Goal: Transaction & Acquisition: Purchase product/service

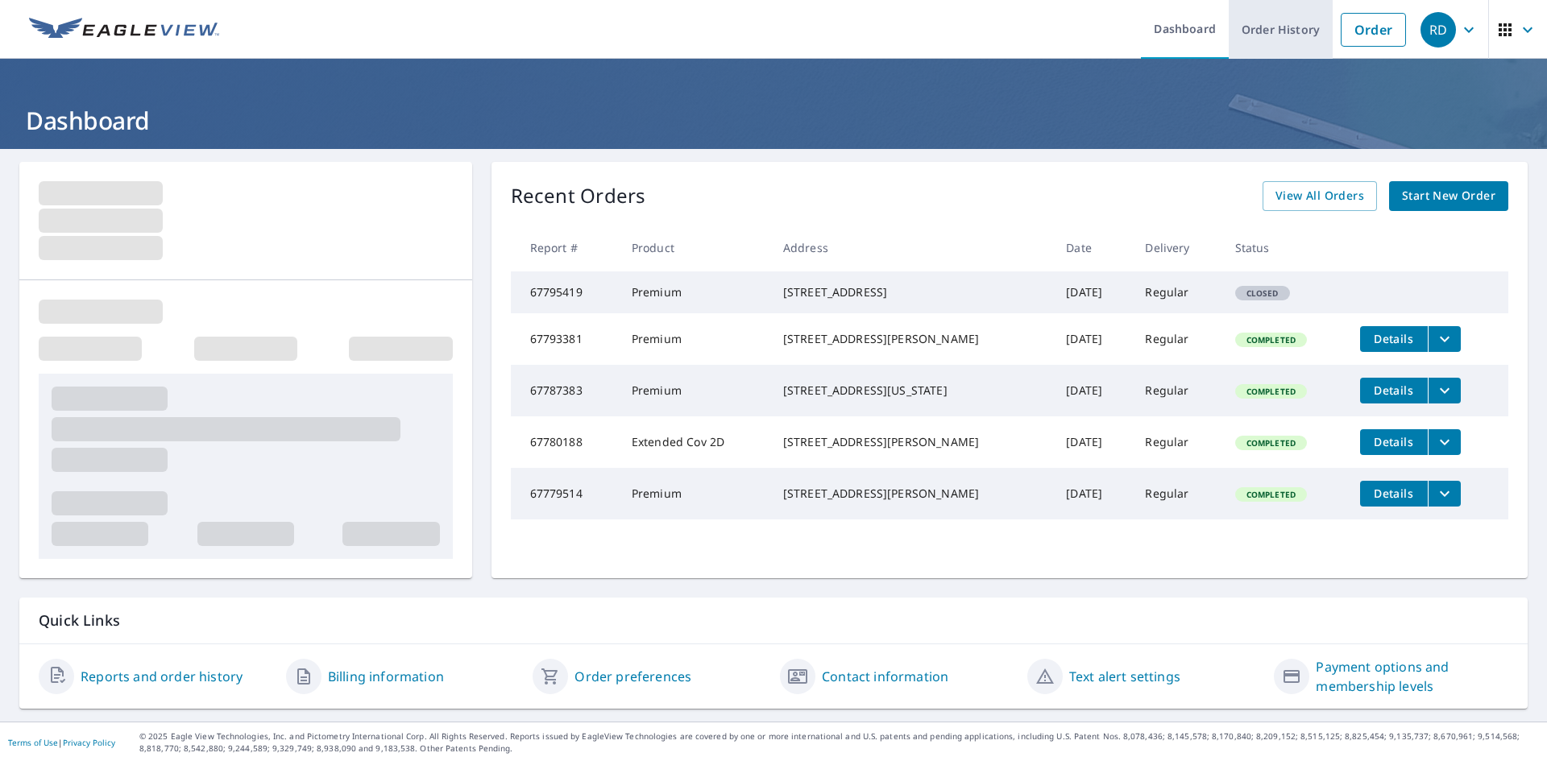
click at [1241, 44] on link "Order History" at bounding box center [1281, 29] width 104 height 59
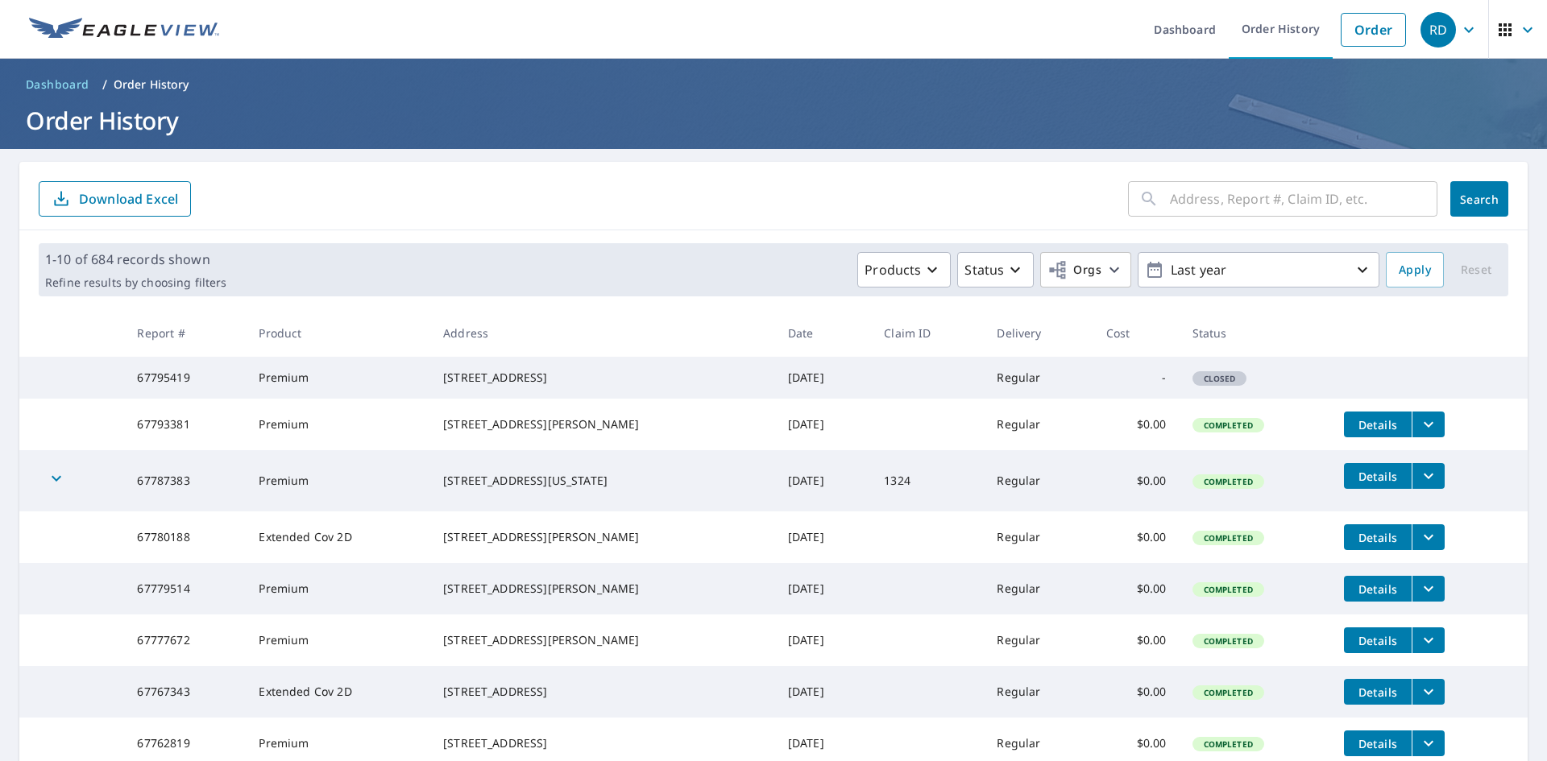
click at [1149, 199] on div "​" at bounding box center [1282, 198] width 309 height 35
drag, startPoint x: 1149, startPoint y: 199, endPoint x: 1205, endPoint y: 194, distance: 56.6
click at [1205, 194] on input "text" at bounding box center [1304, 198] width 268 height 45
paste input "201 Gum Roa"
type input "201 Gum Roa"
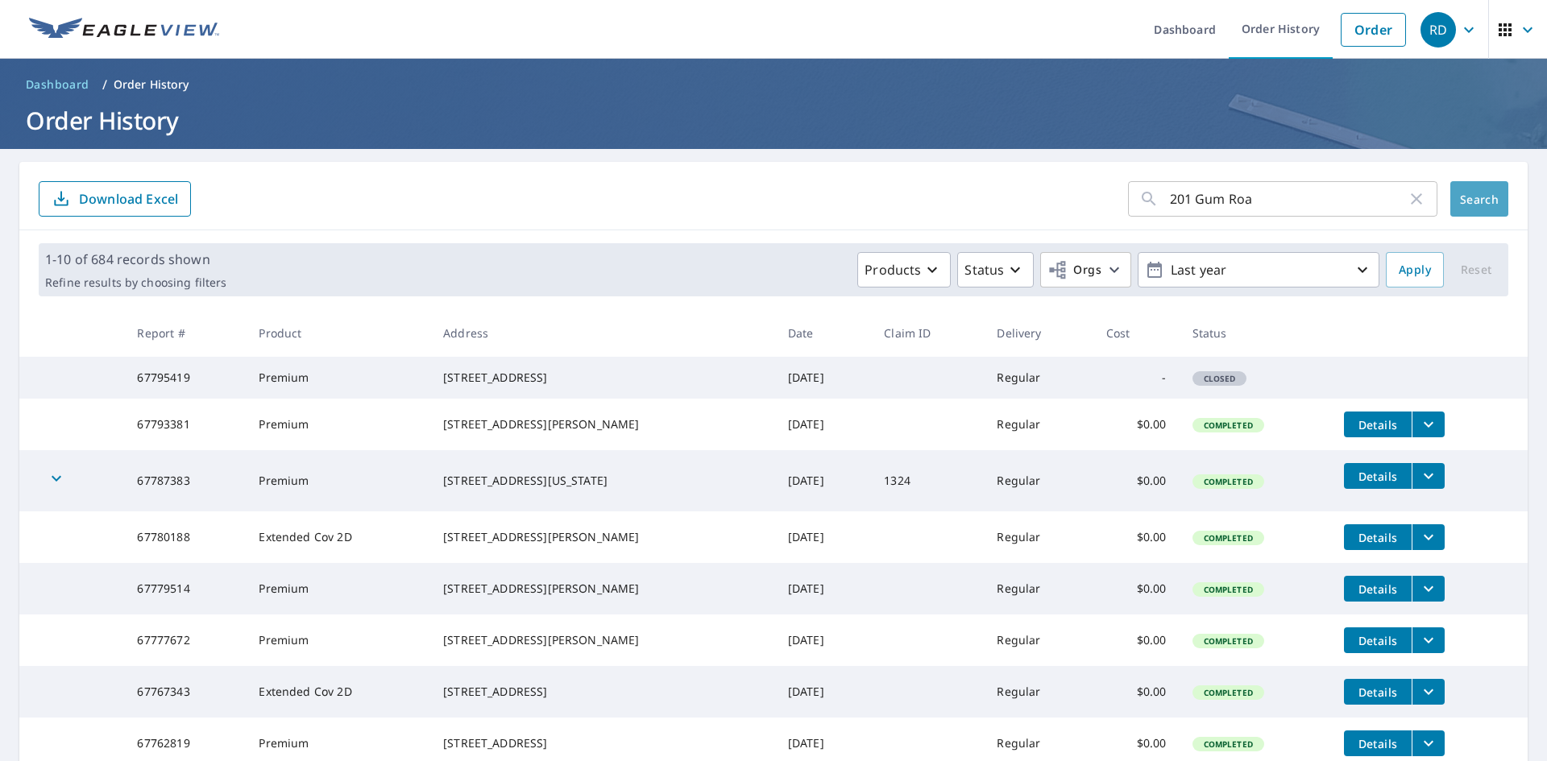
click at [1481, 196] on span "Search" at bounding box center [1479, 199] width 32 height 15
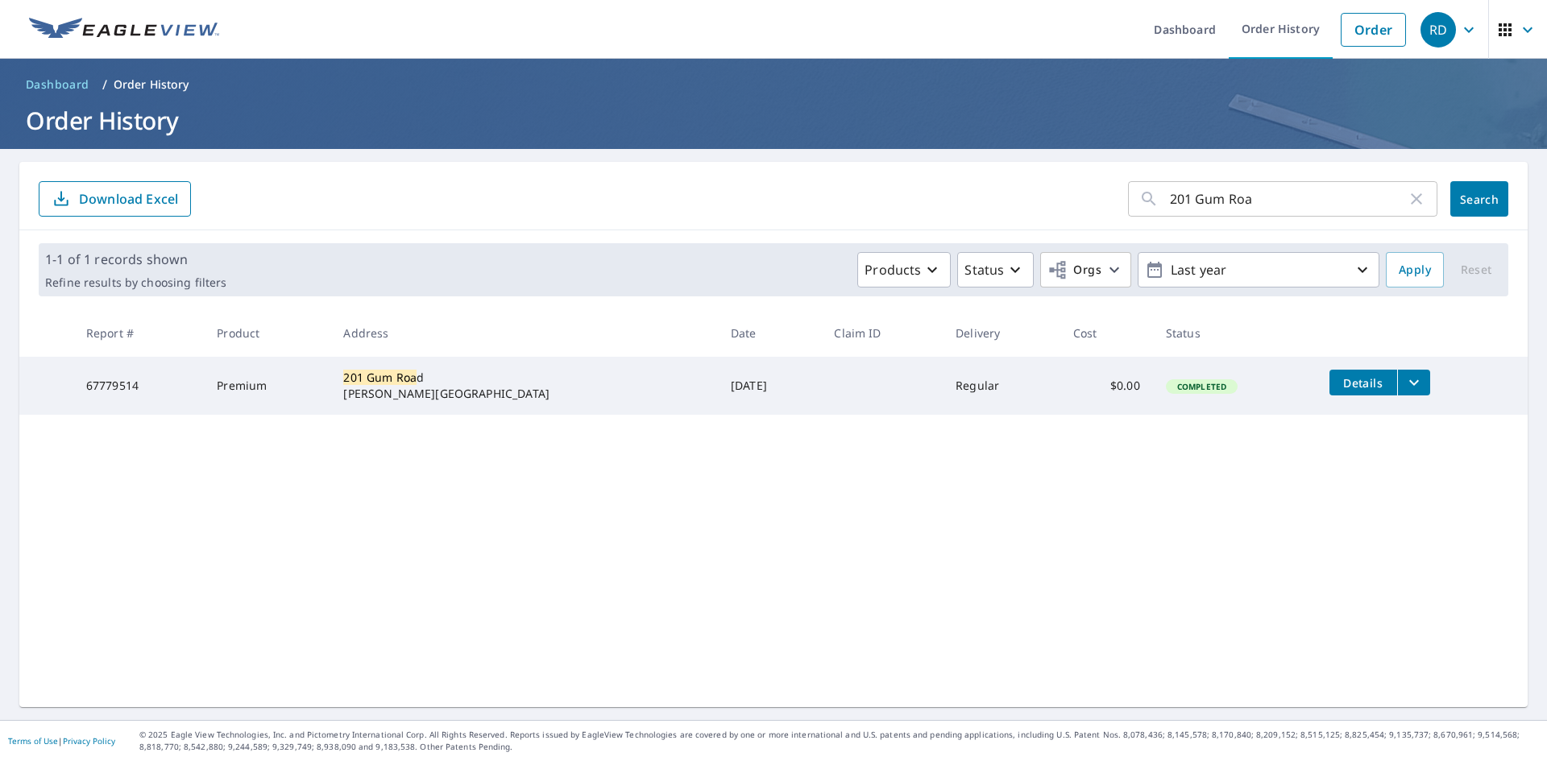
click at [1405, 384] on icon "filesDropdownBtn-67779514" at bounding box center [1414, 382] width 19 height 19
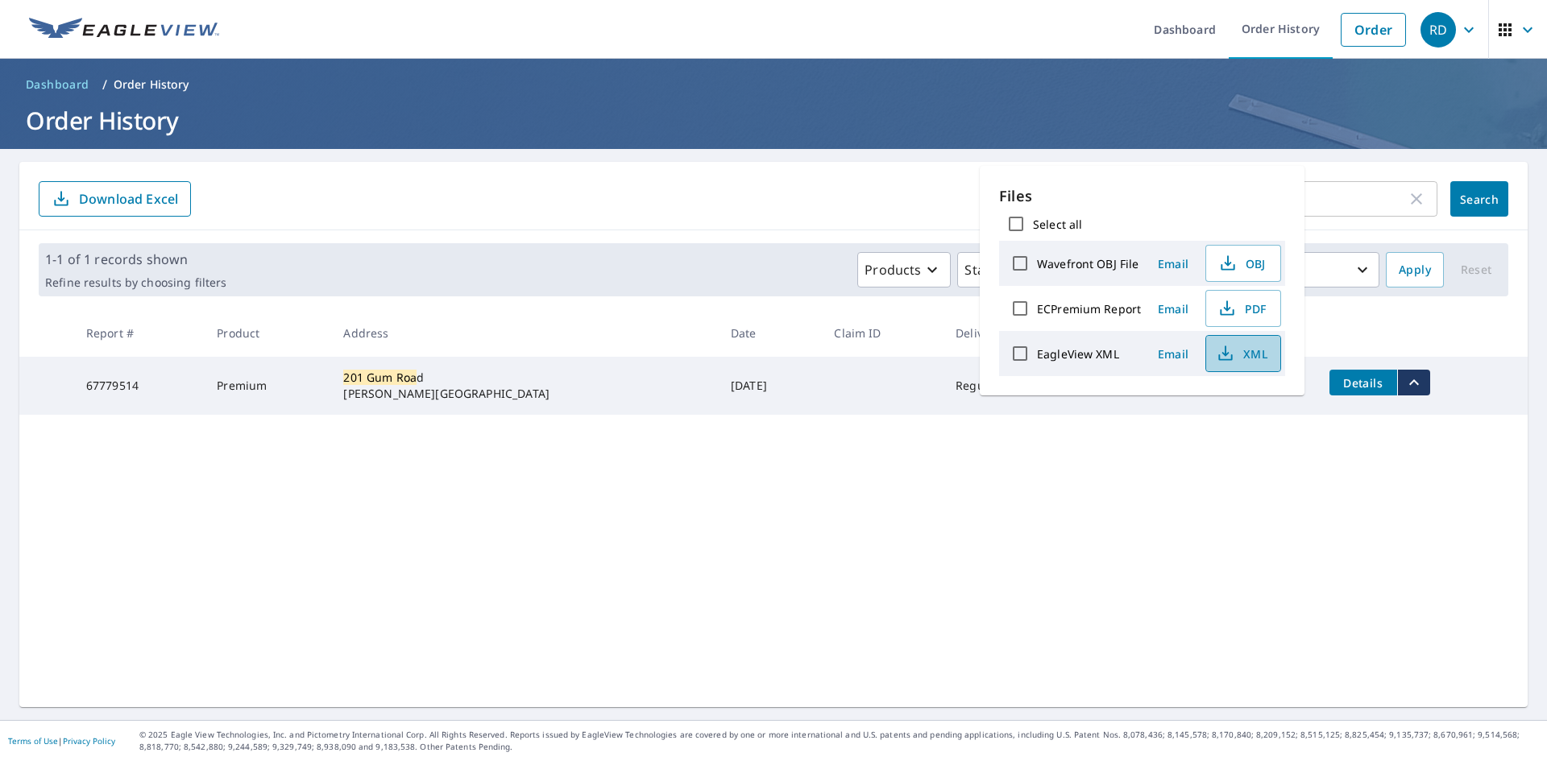
click at [1246, 360] on span "XML" at bounding box center [1242, 353] width 52 height 19
click at [887, 213] on form "201 Gum Roa ​ Search Download Excel" at bounding box center [774, 198] width 1470 height 35
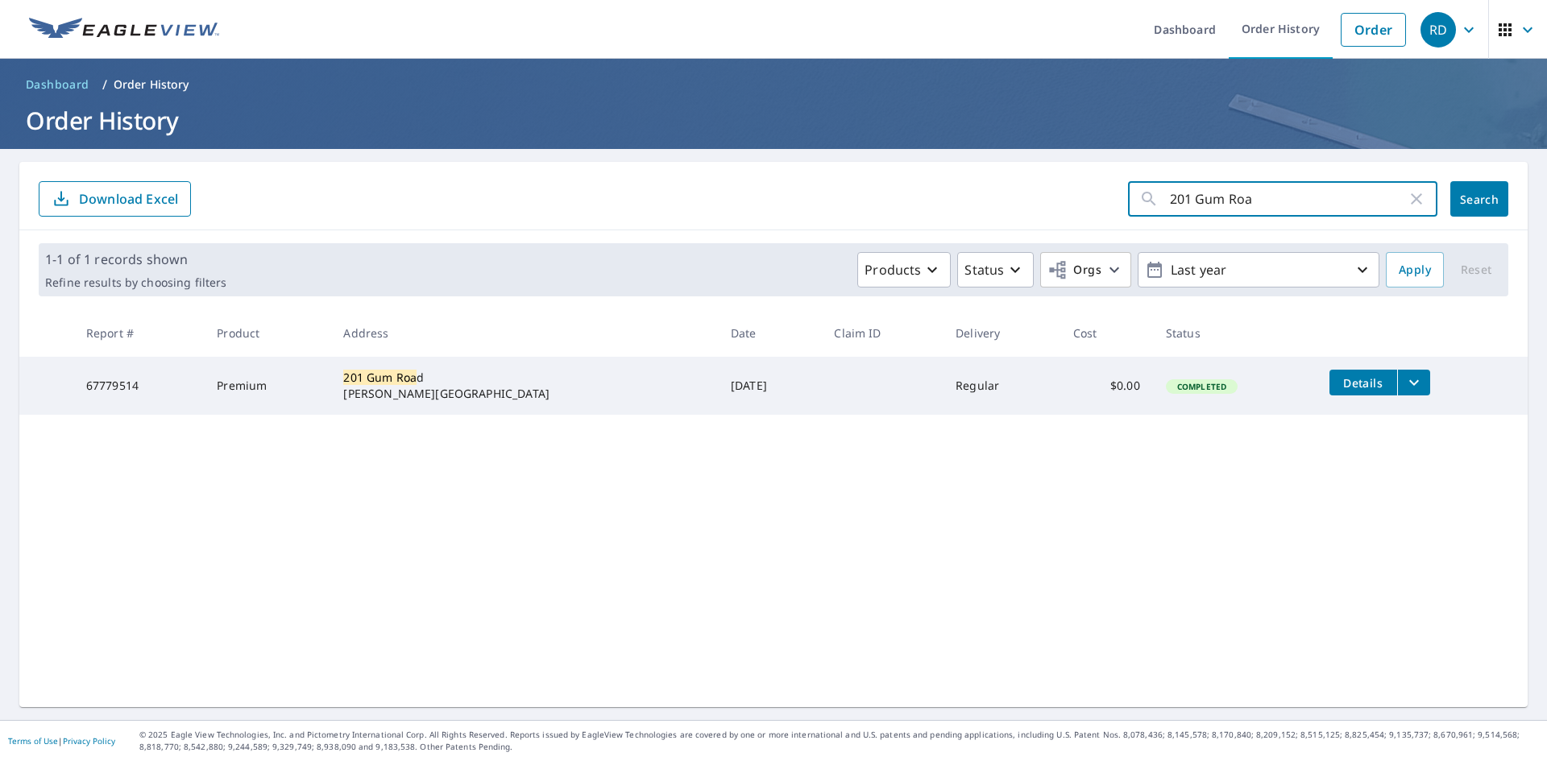
drag, startPoint x: 1298, startPoint y: 201, endPoint x: 1114, endPoint y: 200, distance: 184.5
click at [1114, 200] on form "201 Gum Roa ​ Search Download Excel" at bounding box center [774, 198] width 1470 height 35
paste input "1324 Lake"
type input "1324 Lake"
click at [1484, 199] on span "Search" at bounding box center [1479, 199] width 32 height 15
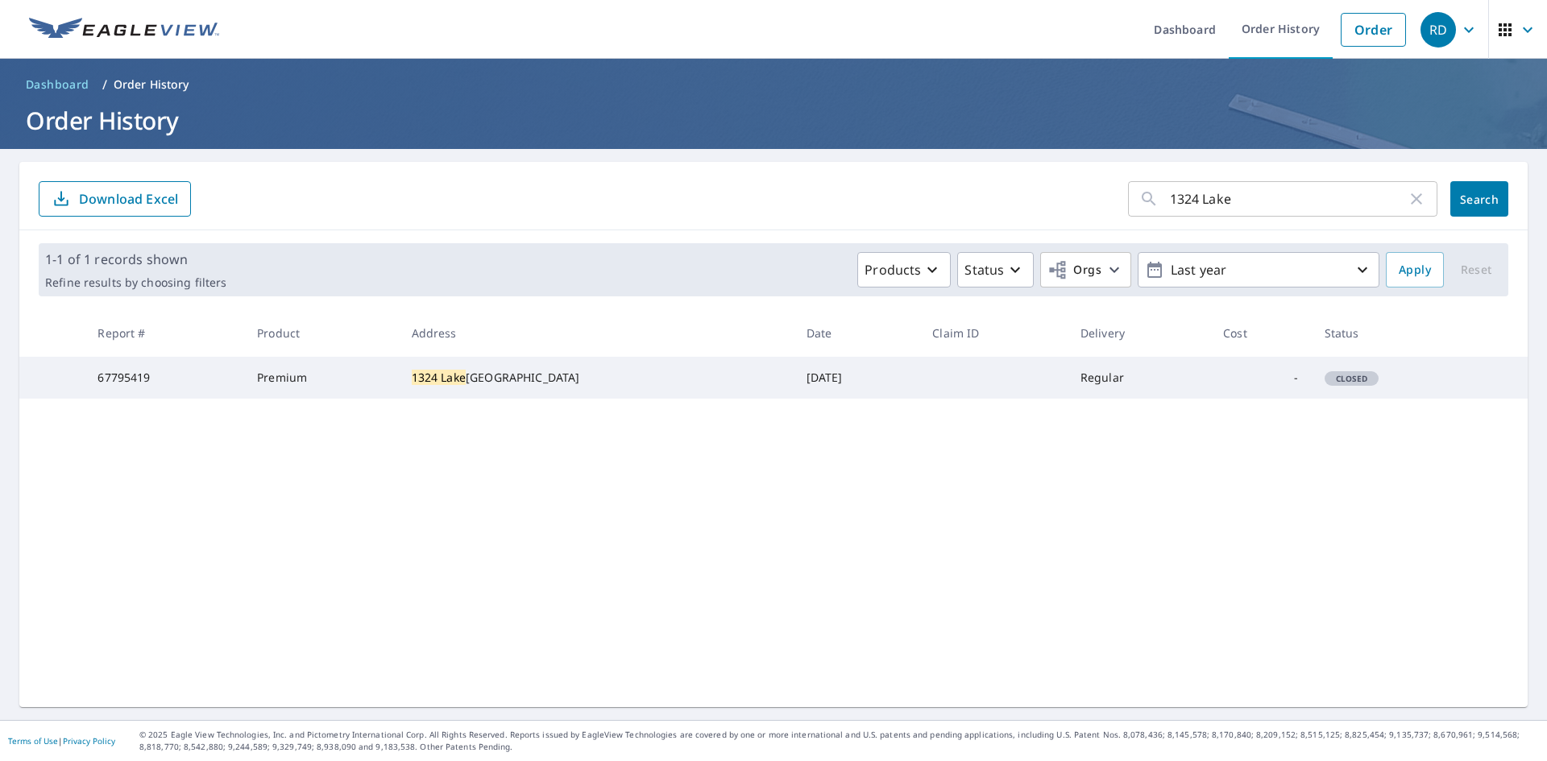
click at [1293, 388] on td "-" at bounding box center [1260, 378] width 101 height 42
click at [441, 386] on div "[STREET_ADDRESS]" at bounding box center [596, 378] width 369 height 16
click at [217, 363] on td "67795419" at bounding box center [165, 378] width 160 height 42
drag, startPoint x: 541, startPoint y: 382, endPoint x: 412, endPoint y: 379, distance: 129.0
click at [412, 379] on td "[STREET_ADDRESS]" at bounding box center [596, 378] width 395 height 42
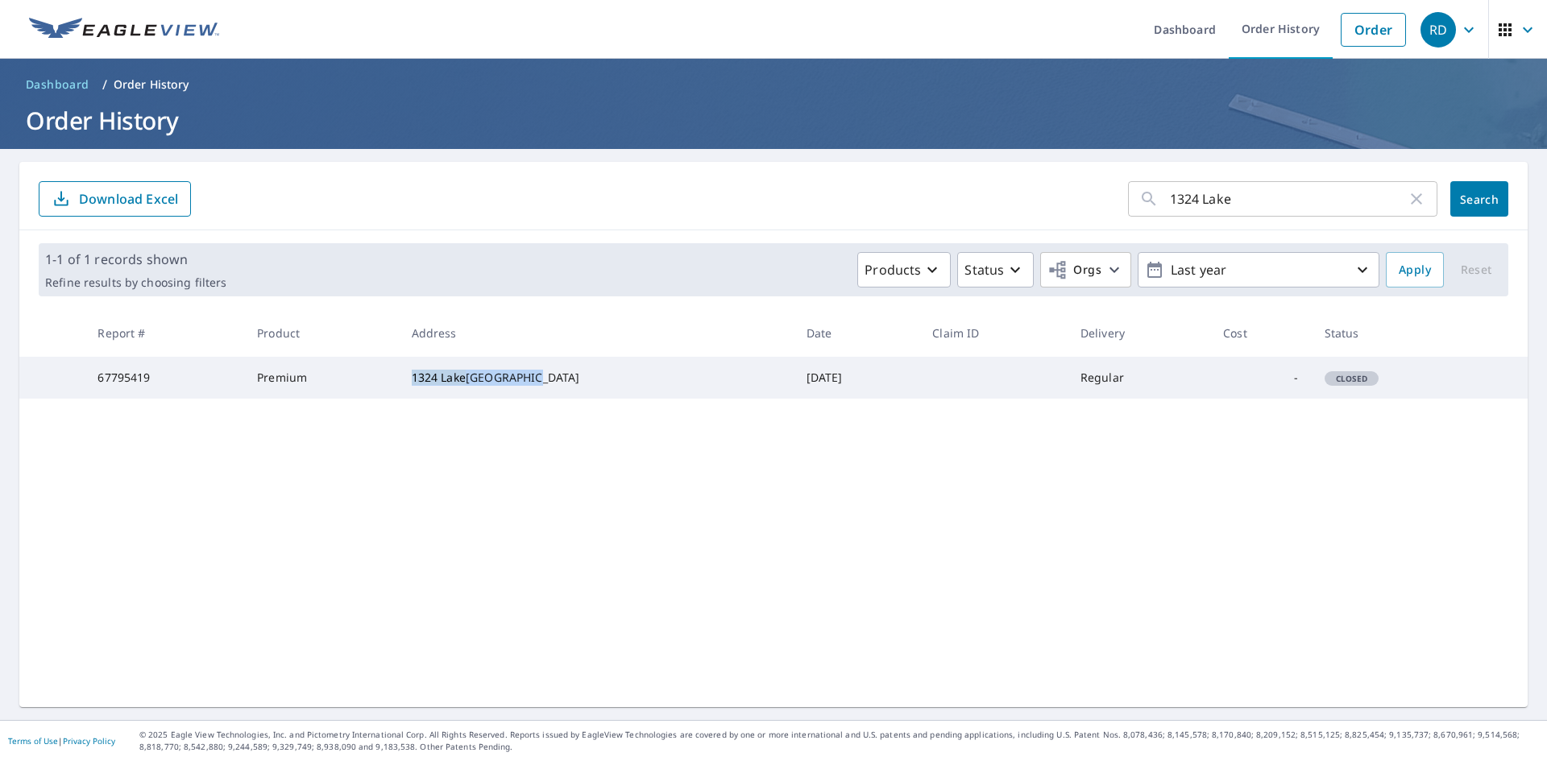
copy div "[STREET_ADDRESS]"
click at [1365, 20] on link "Order" at bounding box center [1373, 30] width 65 height 34
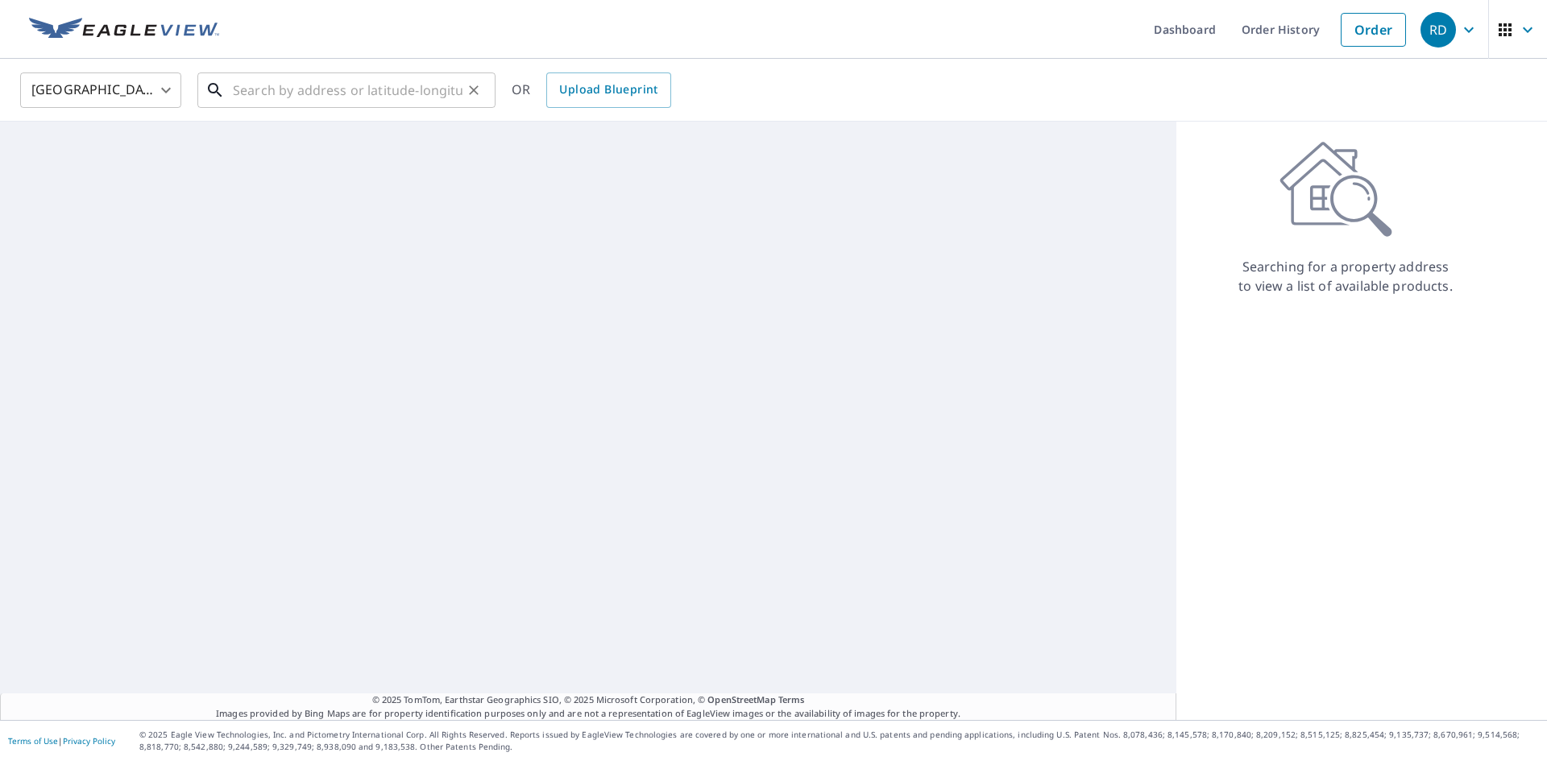
click at [362, 89] on input "text" at bounding box center [348, 90] width 230 height 45
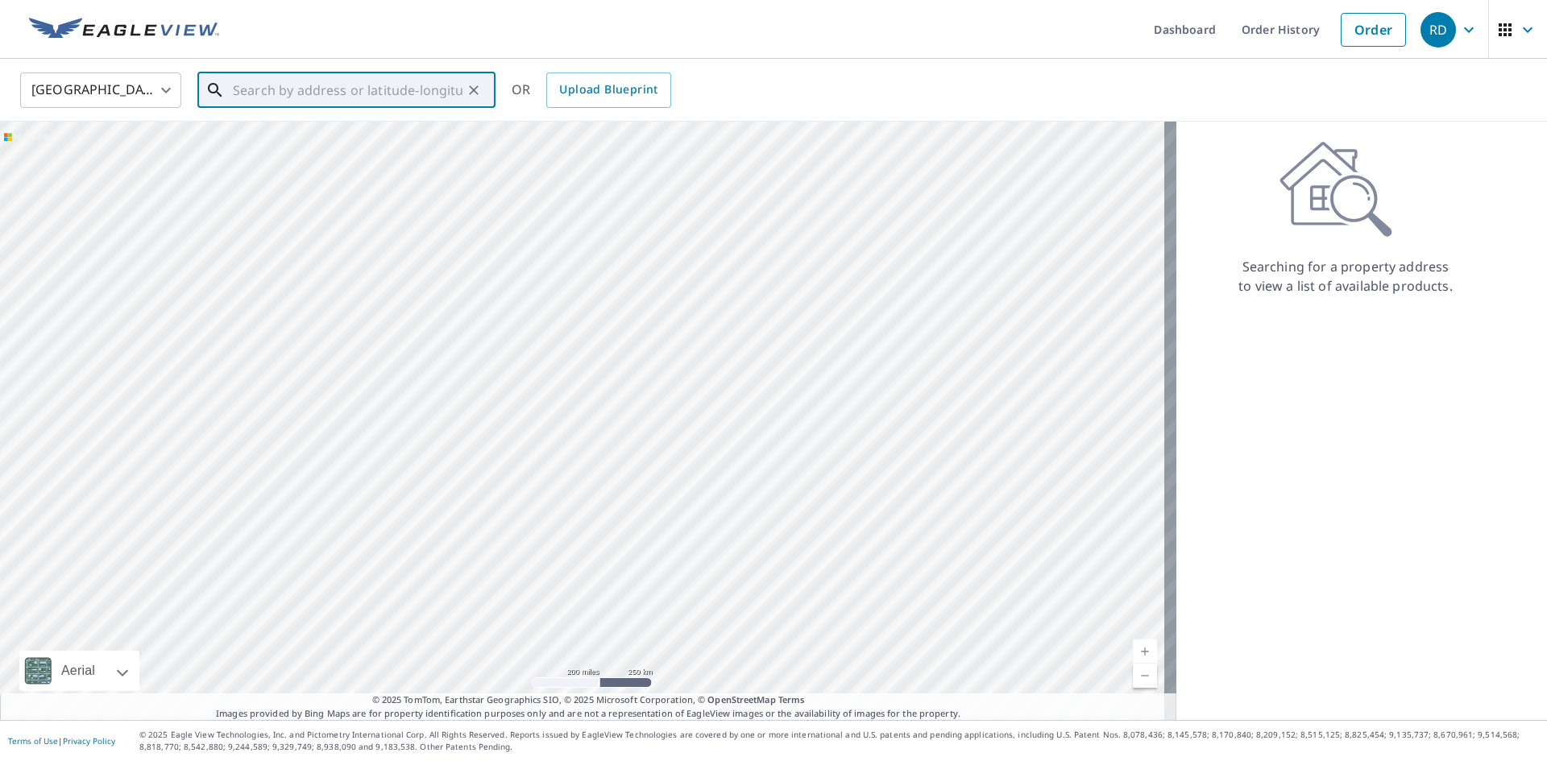
paste input "[STREET_ADDRESS]"
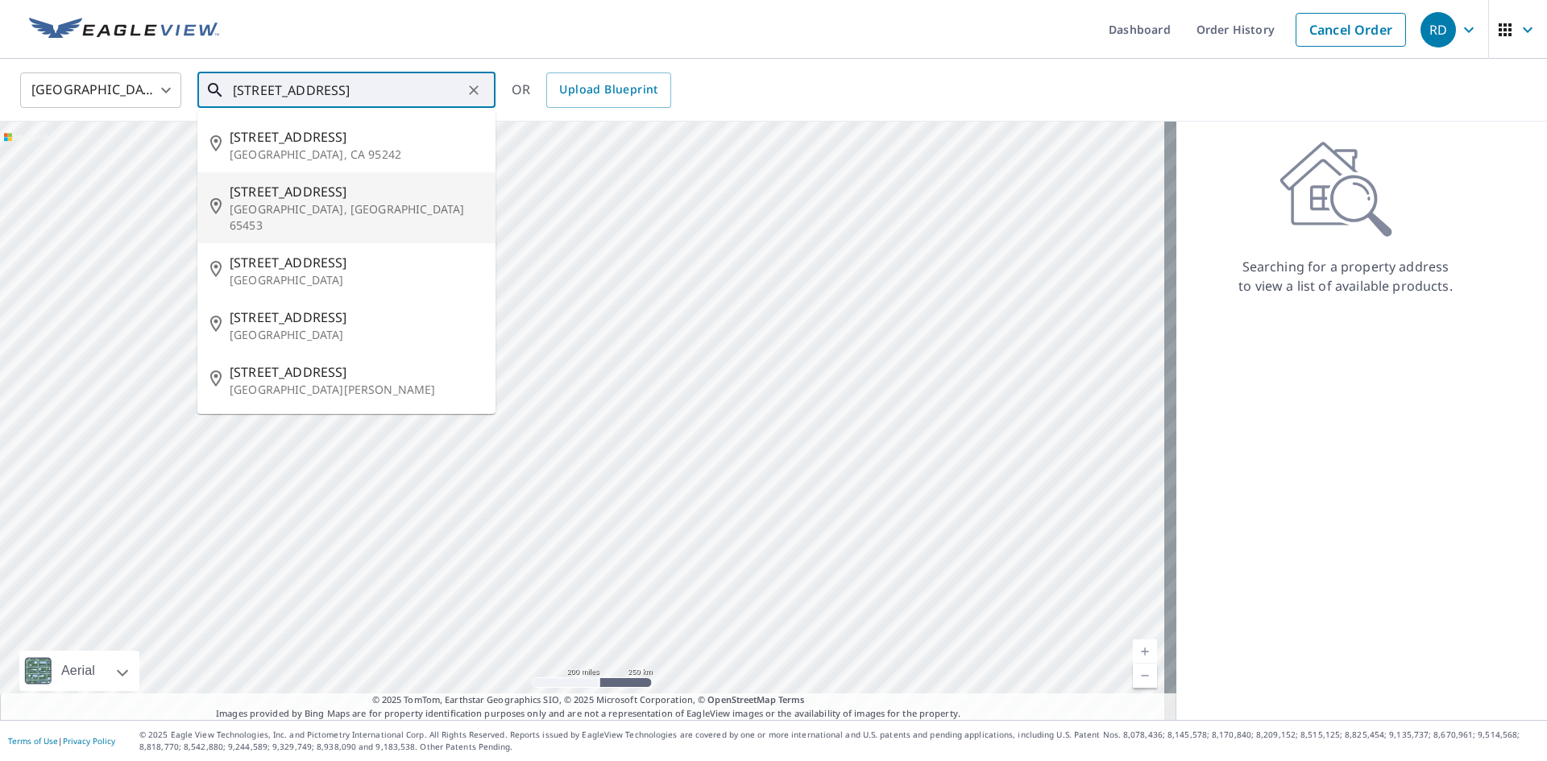
click at [408, 193] on span "[STREET_ADDRESS]" at bounding box center [356, 191] width 253 height 19
type input "[STREET_ADDRESS][PERSON_NAME]"
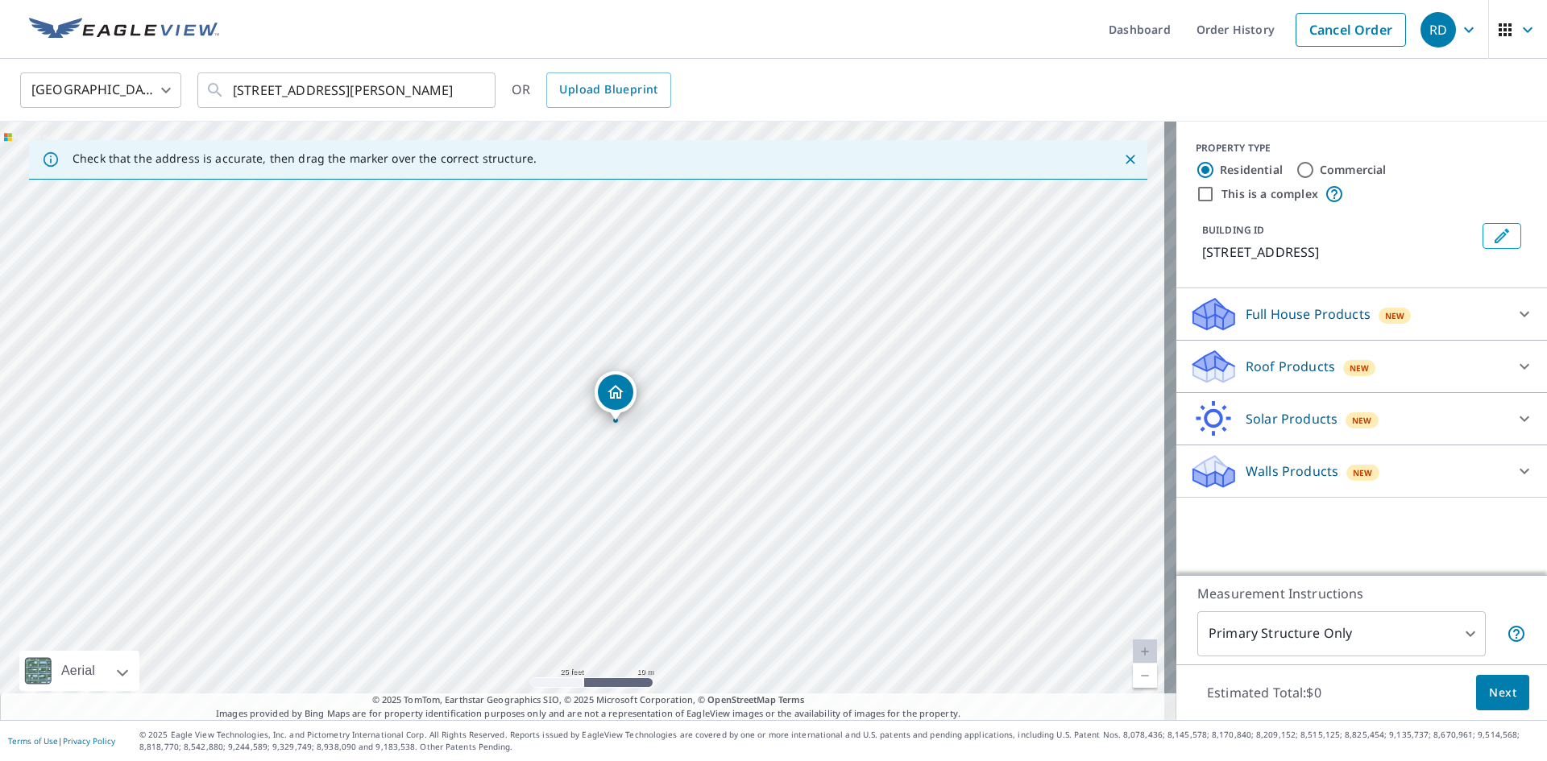
click at [1307, 361] on p "Roof Products" at bounding box center [1290, 366] width 89 height 19
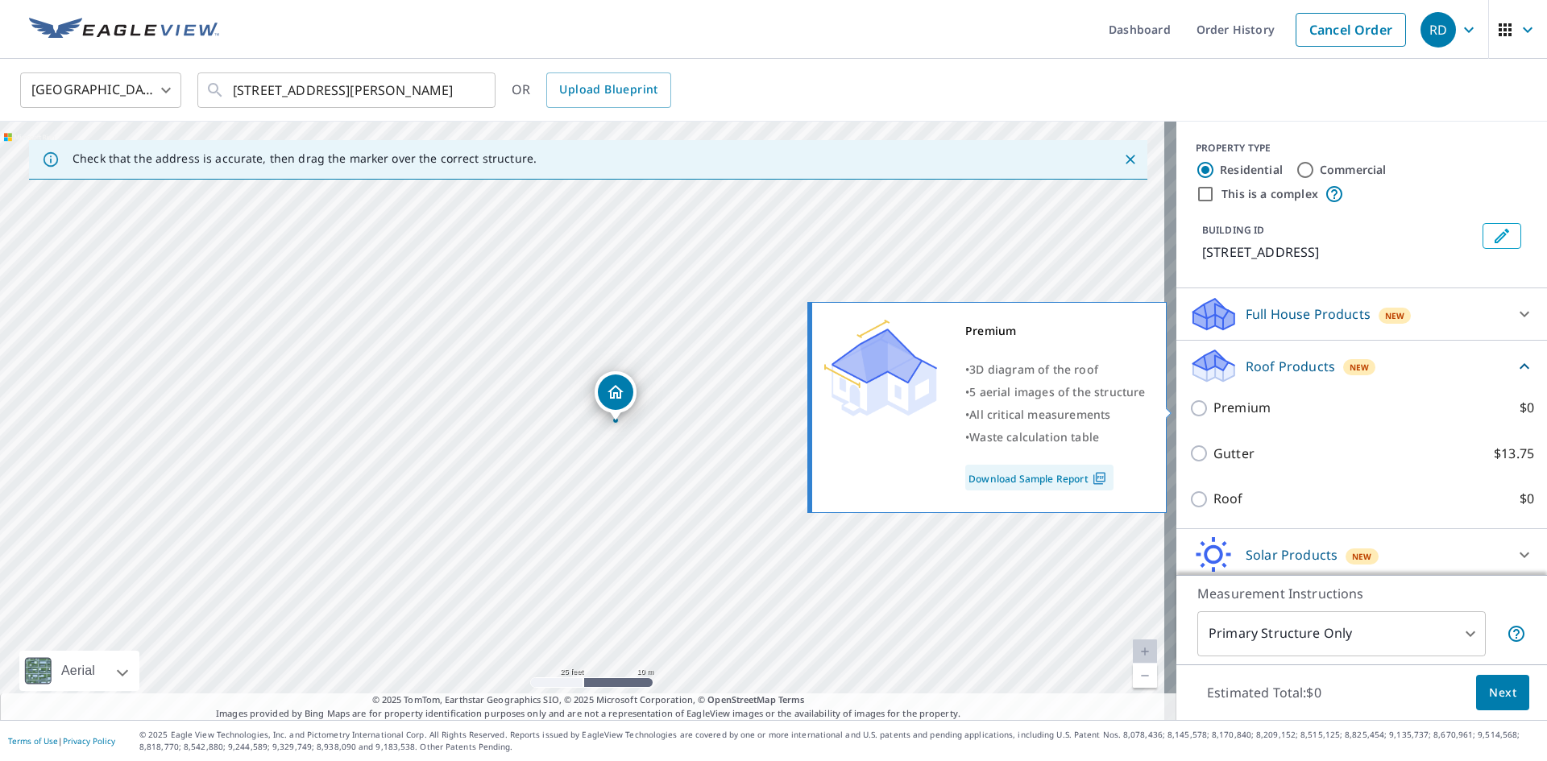
click at [1229, 407] on p "Premium" at bounding box center [1242, 408] width 57 height 20
click at [1214, 407] on input "Premium $0" at bounding box center [1201, 408] width 24 height 19
checkbox input "true"
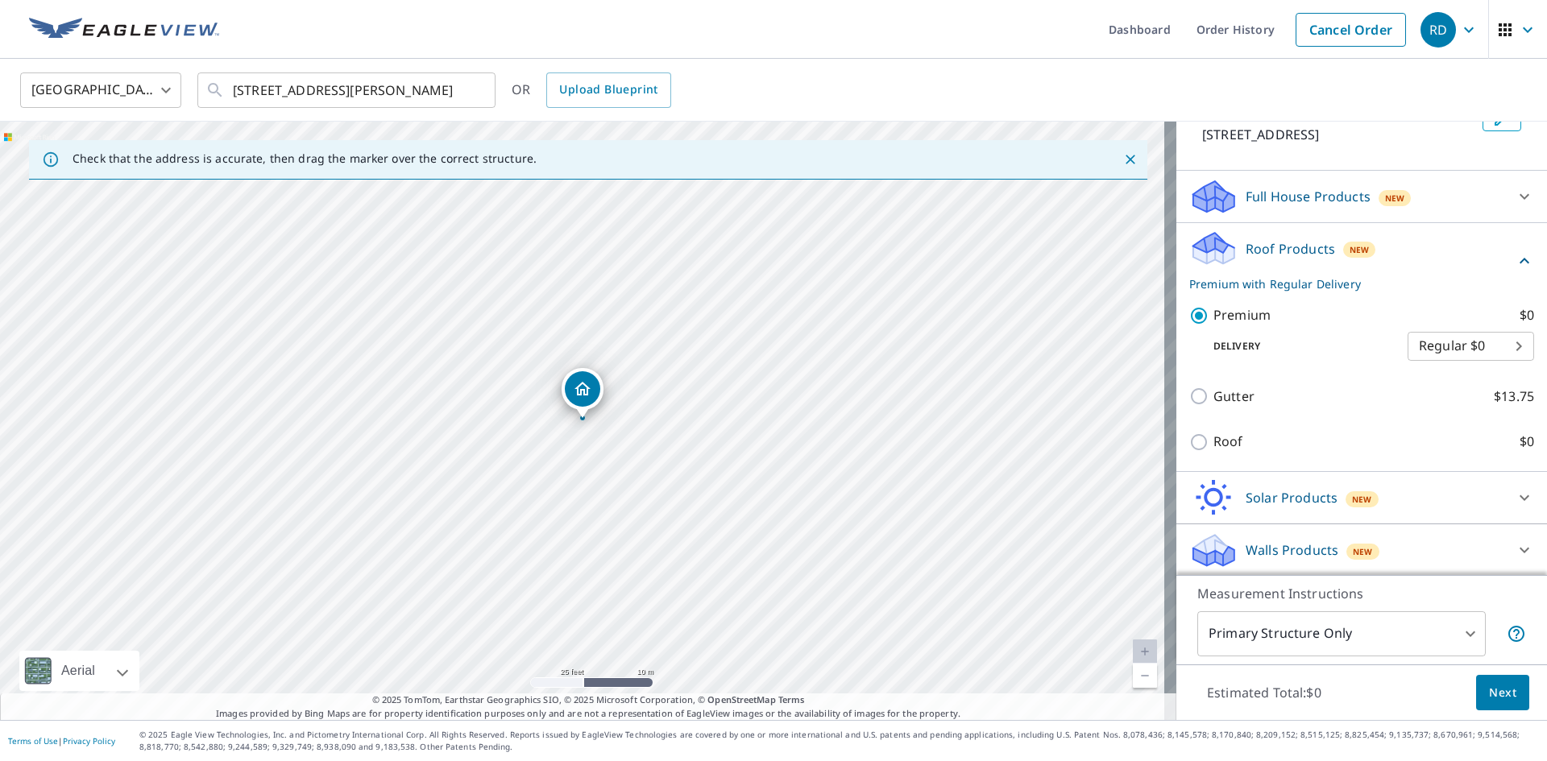
scroll to position [119, 0]
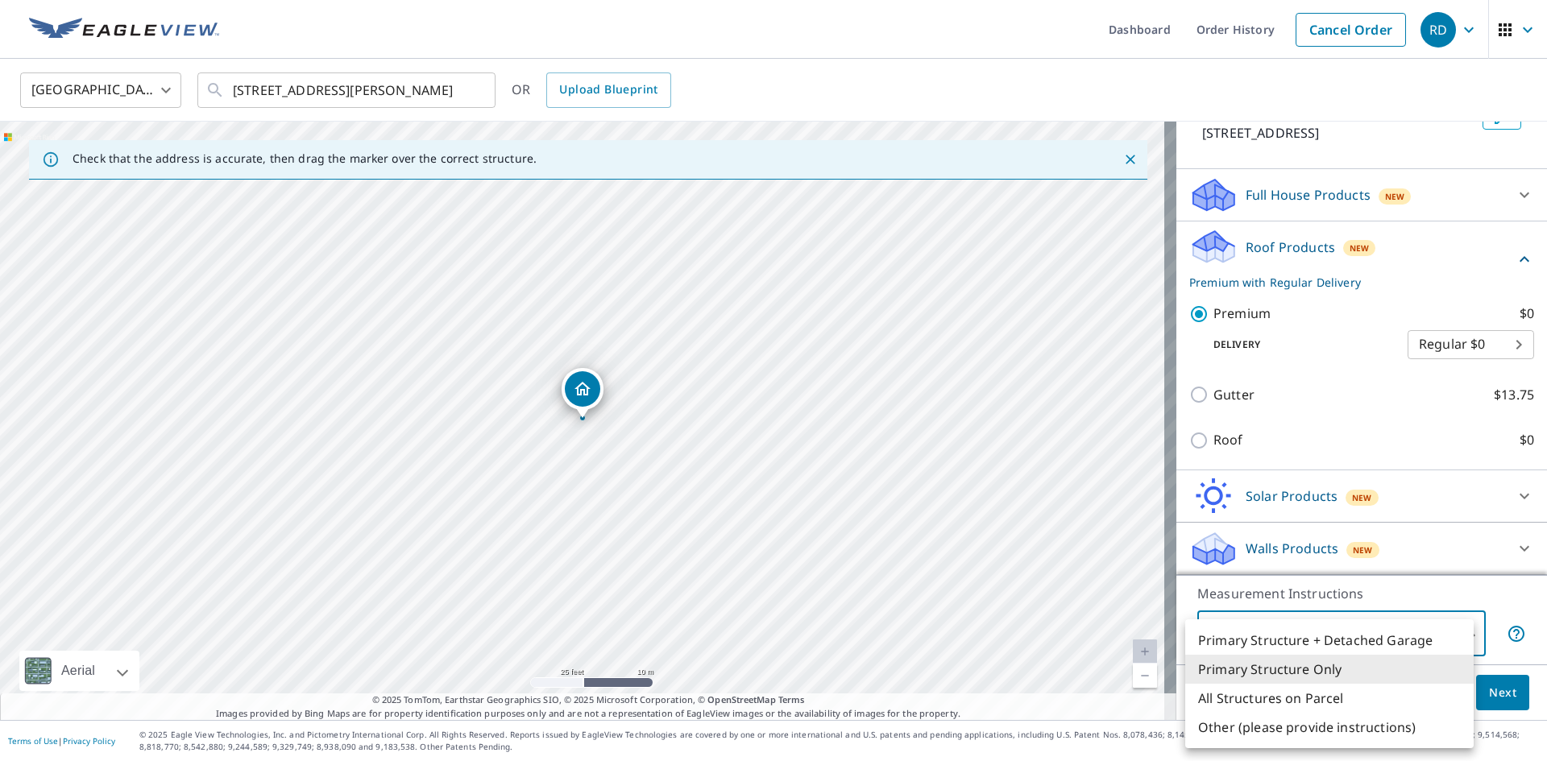
click at [1459, 640] on body "RD RD Dashboard Order History Cancel Order RD [GEOGRAPHIC_DATA] US ​ [STREET_AD…" at bounding box center [773, 380] width 1547 height 761
click at [1405, 650] on li "Primary Structure + Detached Garage" at bounding box center [1329, 640] width 288 height 29
type input "1"
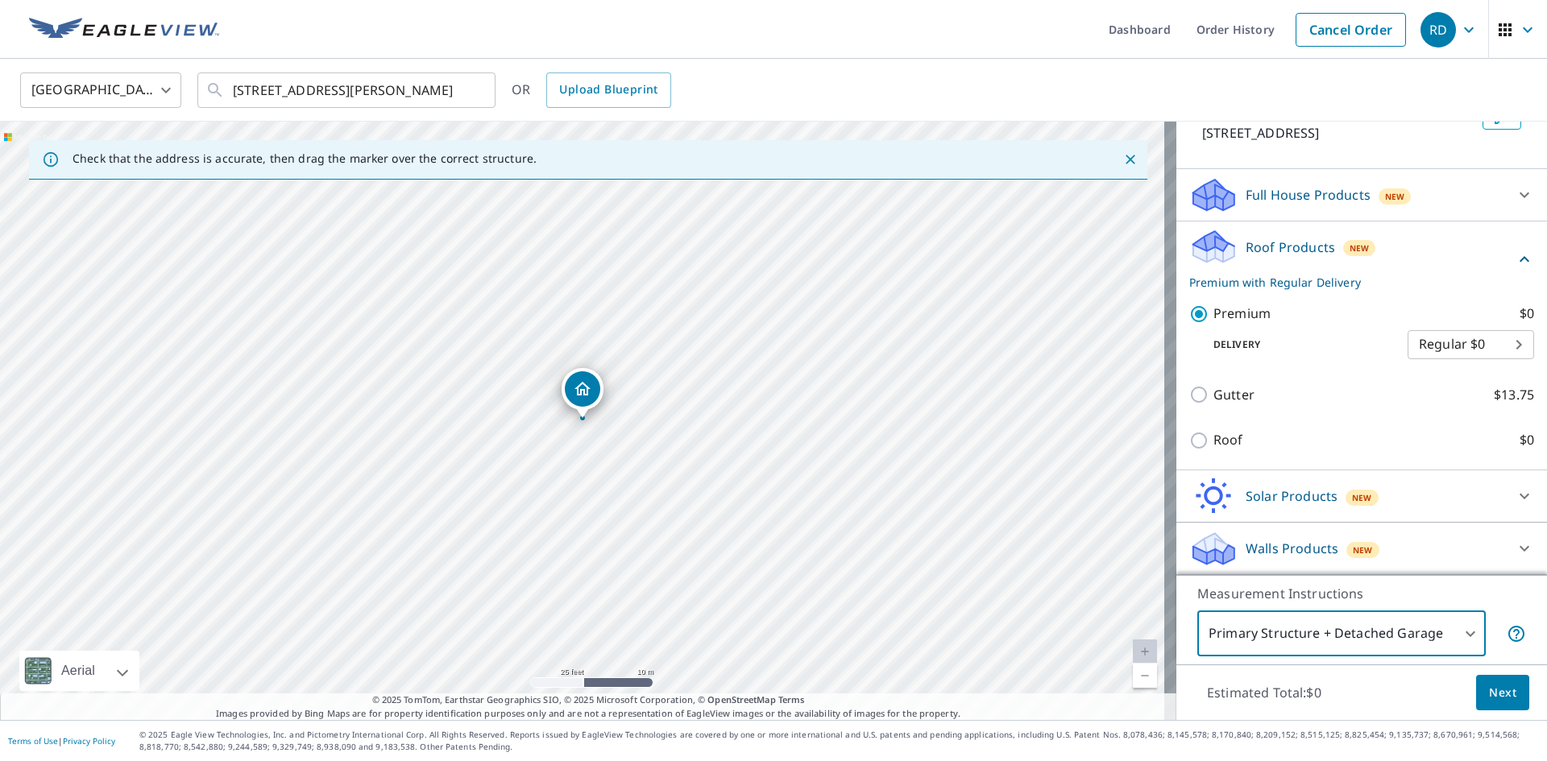
click at [1489, 692] on span "Next" at bounding box center [1502, 693] width 27 height 20
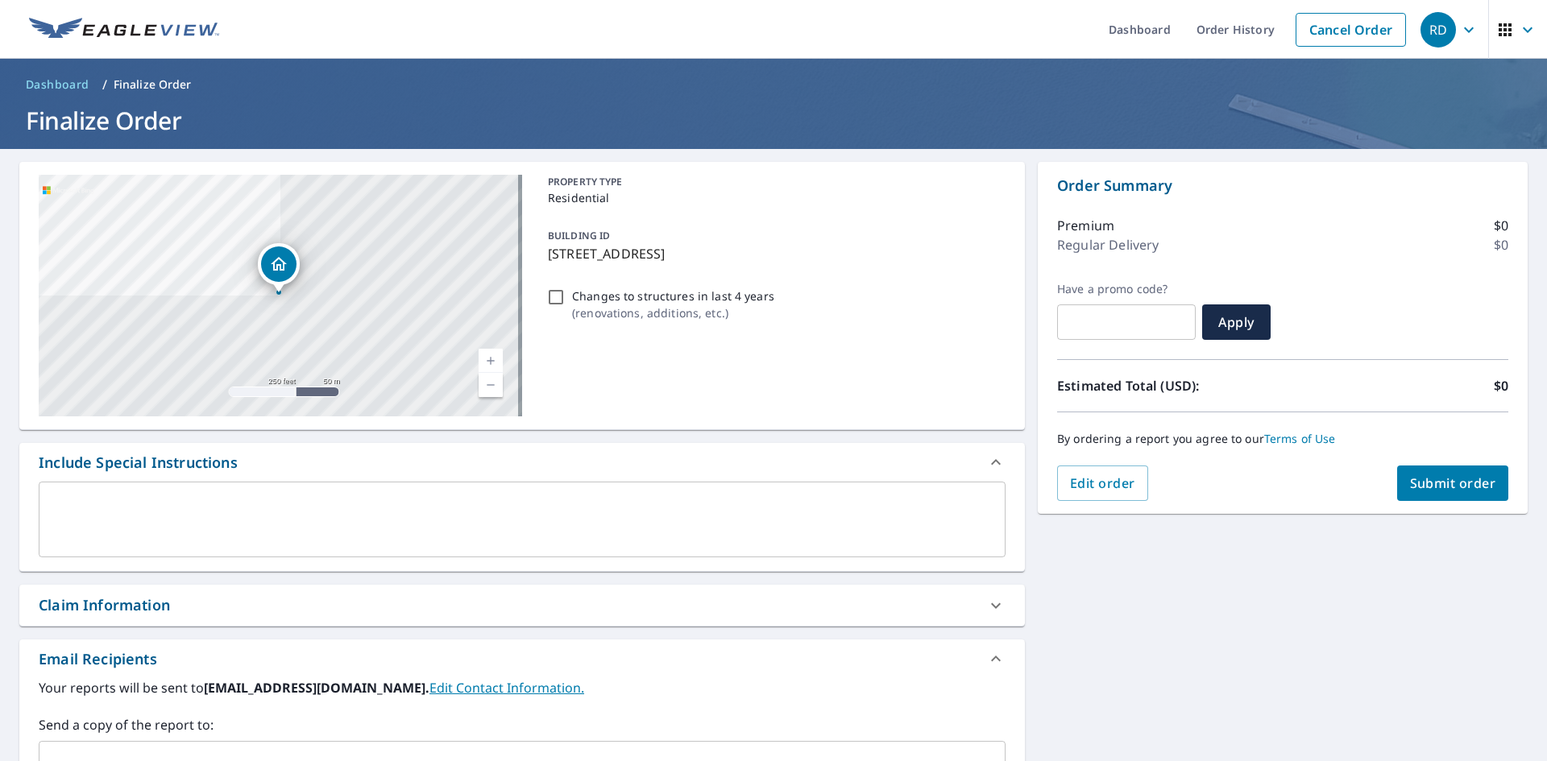
click at [1410, 490] on span "Submit order" at bounding box center [1453, 484] width 86 height 18
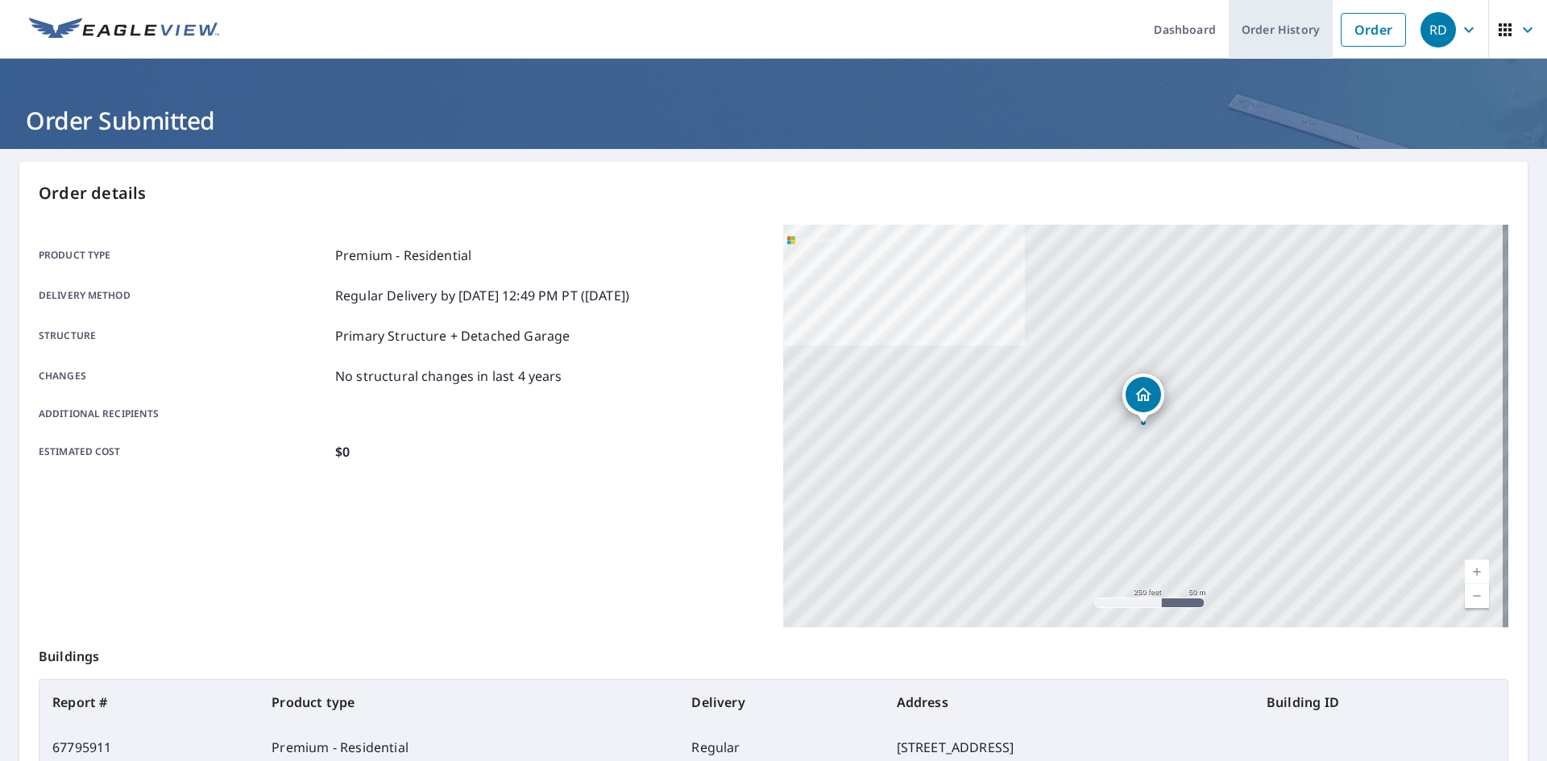
click at [1275, 24] on link "Order History" at bounding box center [1281, 29] width 104 height 59
